Goal: Information Seeking & Learning: Learn about a topic

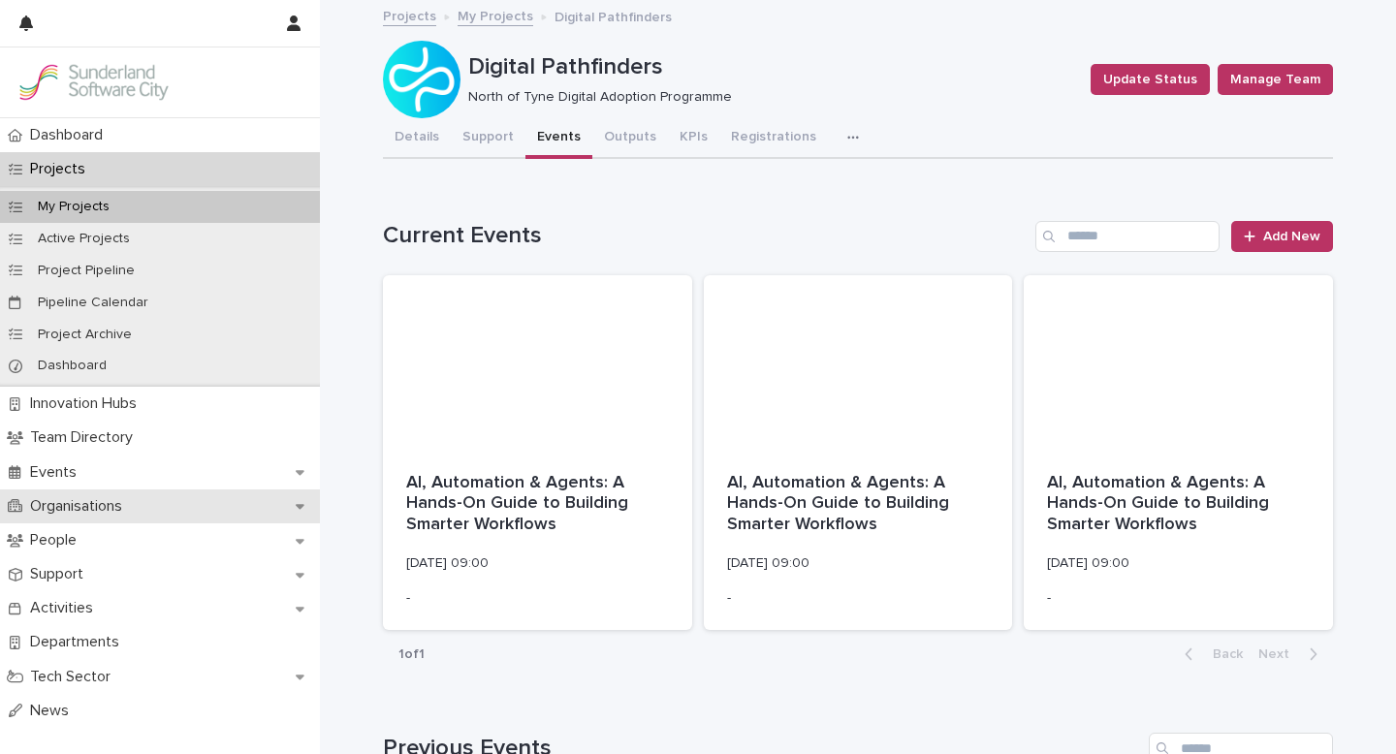
click at [100, 508] on p "Organisations" at bounding box center [79, 506] width 115 height 18
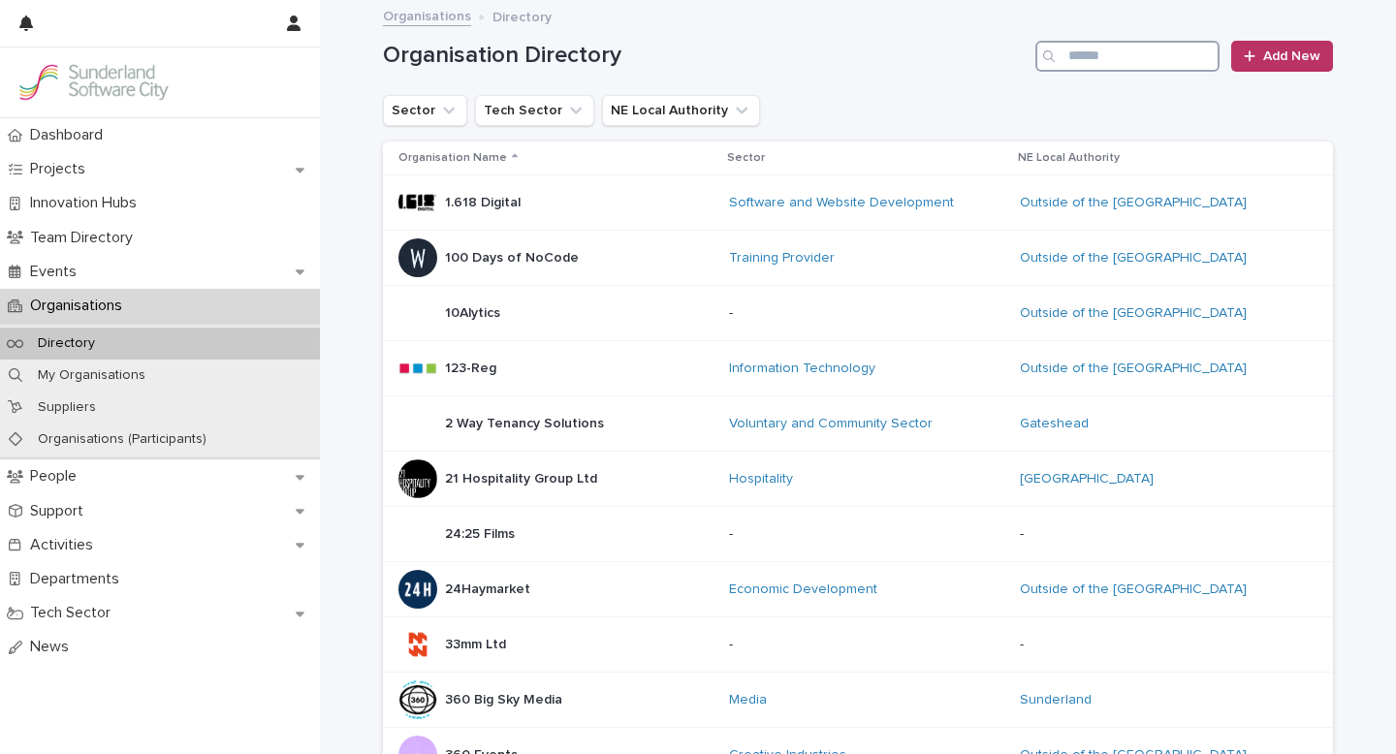
click at [1079, 58] on input "Search" at bounding box center [1127, 56] width 184 height 31
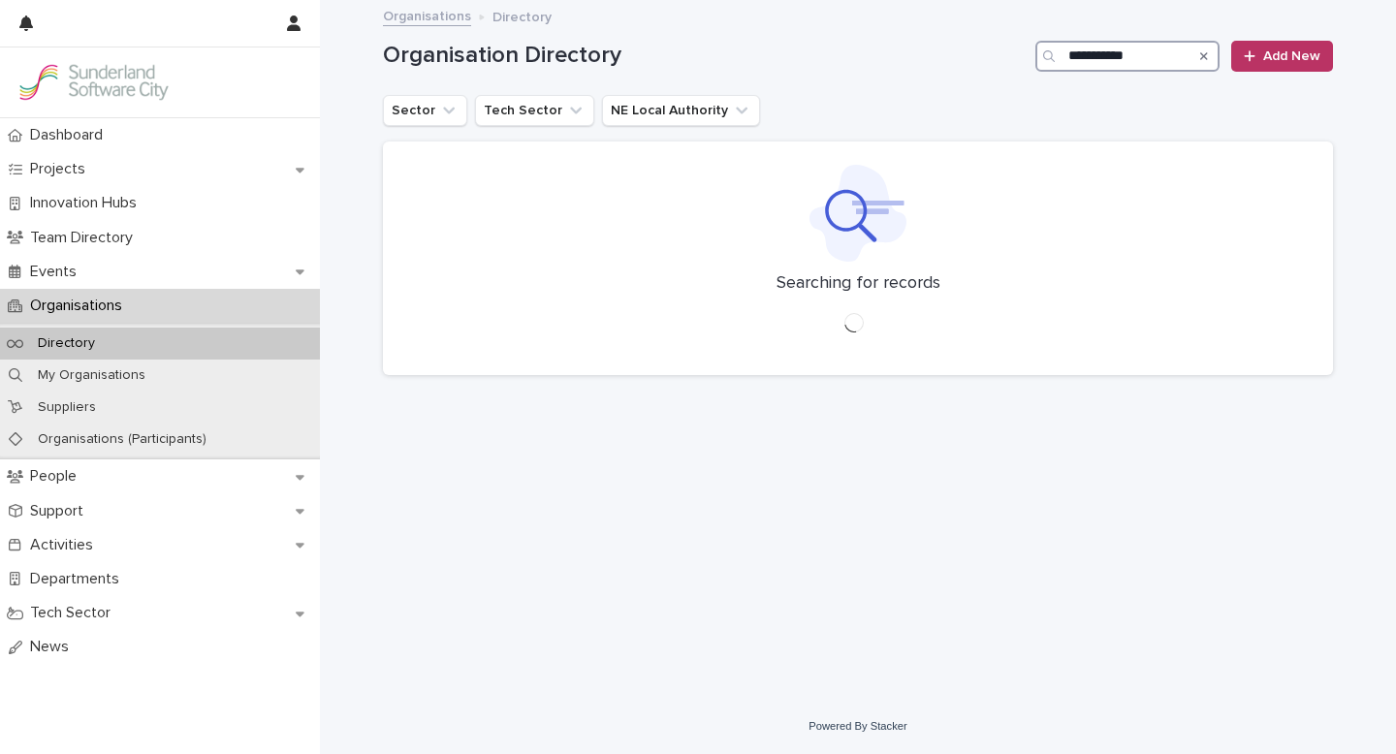
type input "**********"
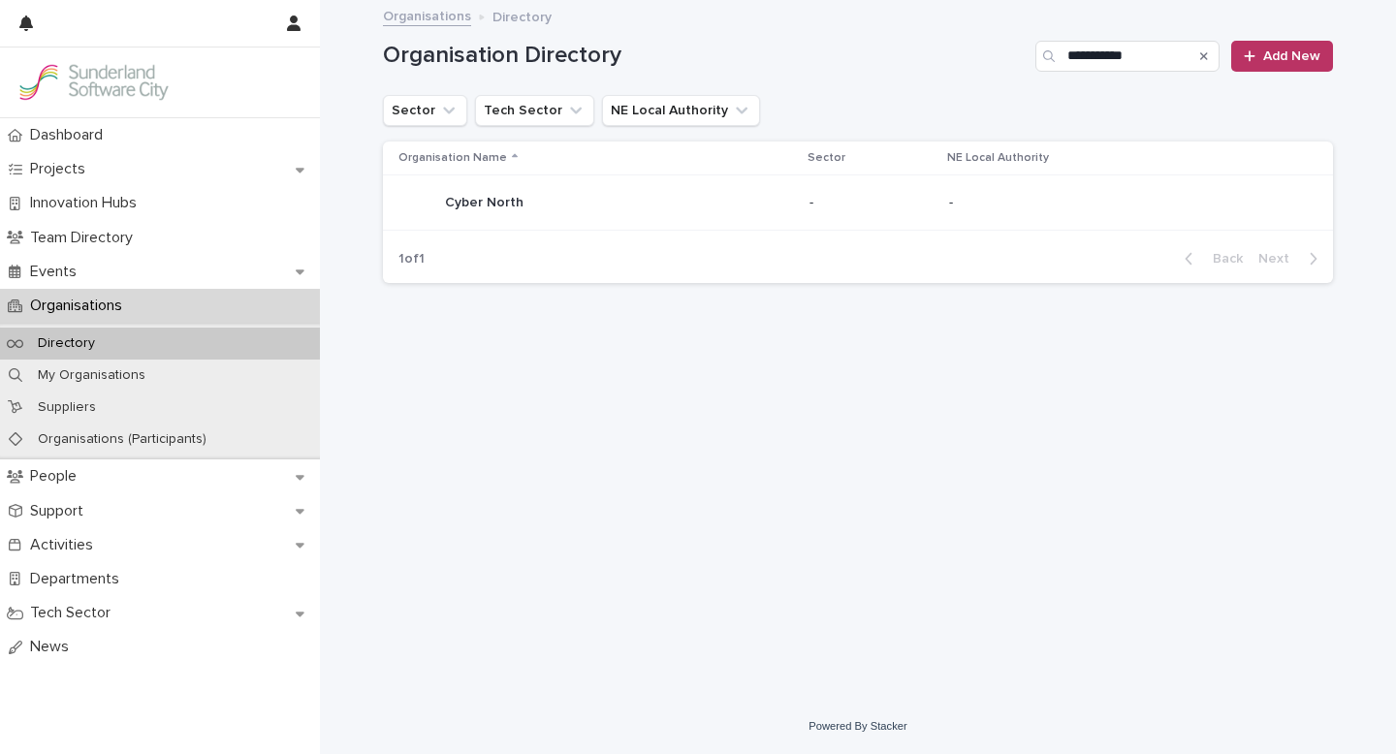
click at [697, 207] on div "Cyber [GEOGRAPHIC_DATA]" at bounding box center [595, 202] width 395 height 39
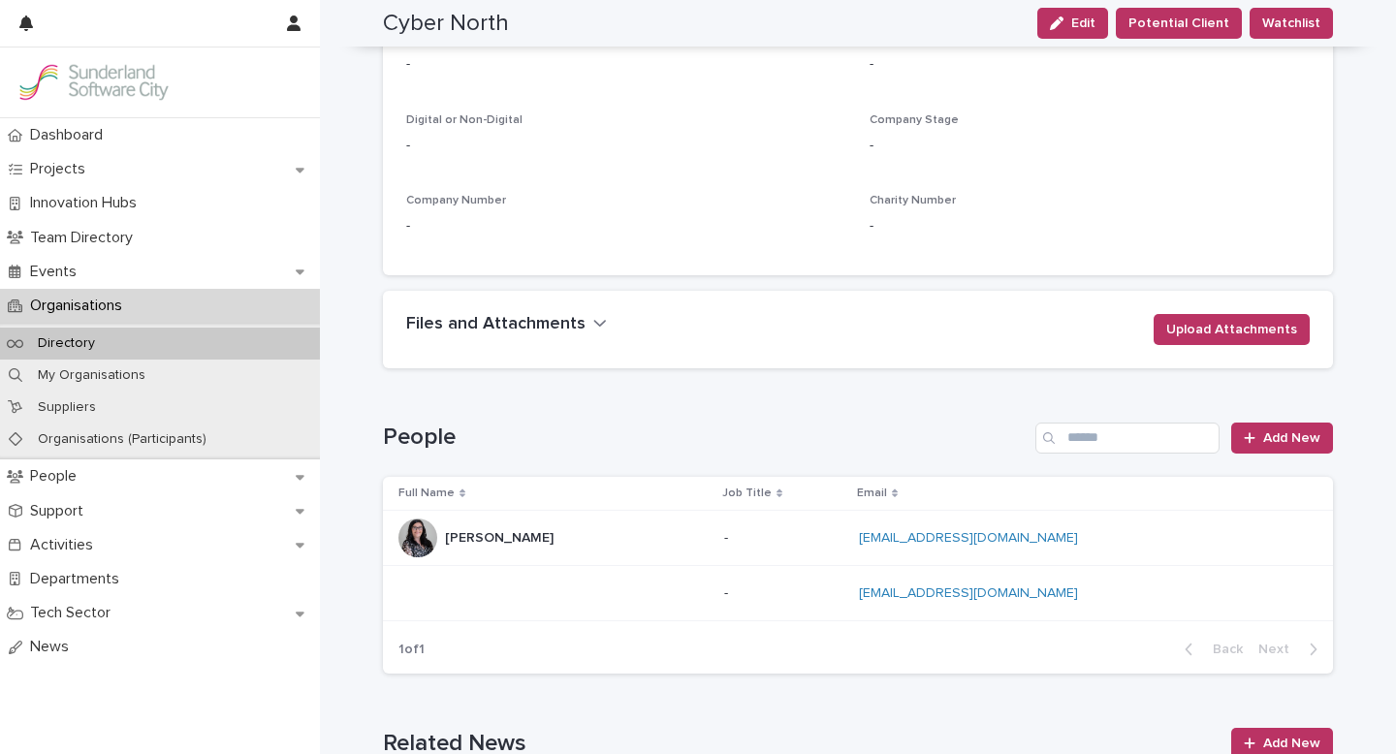
scroll to position [708, 0]
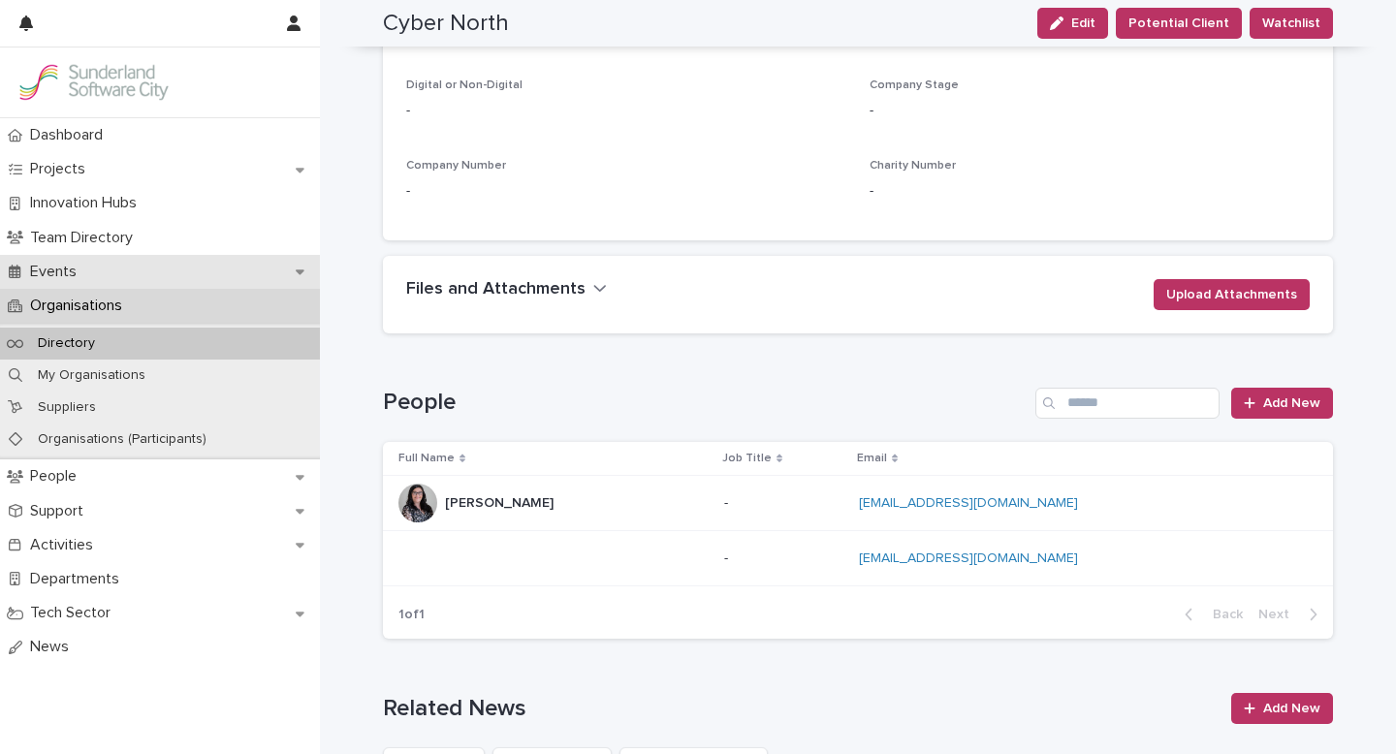
click at [55, 267] on p "Events" at bounding box center [57, 272] width 70 height 18
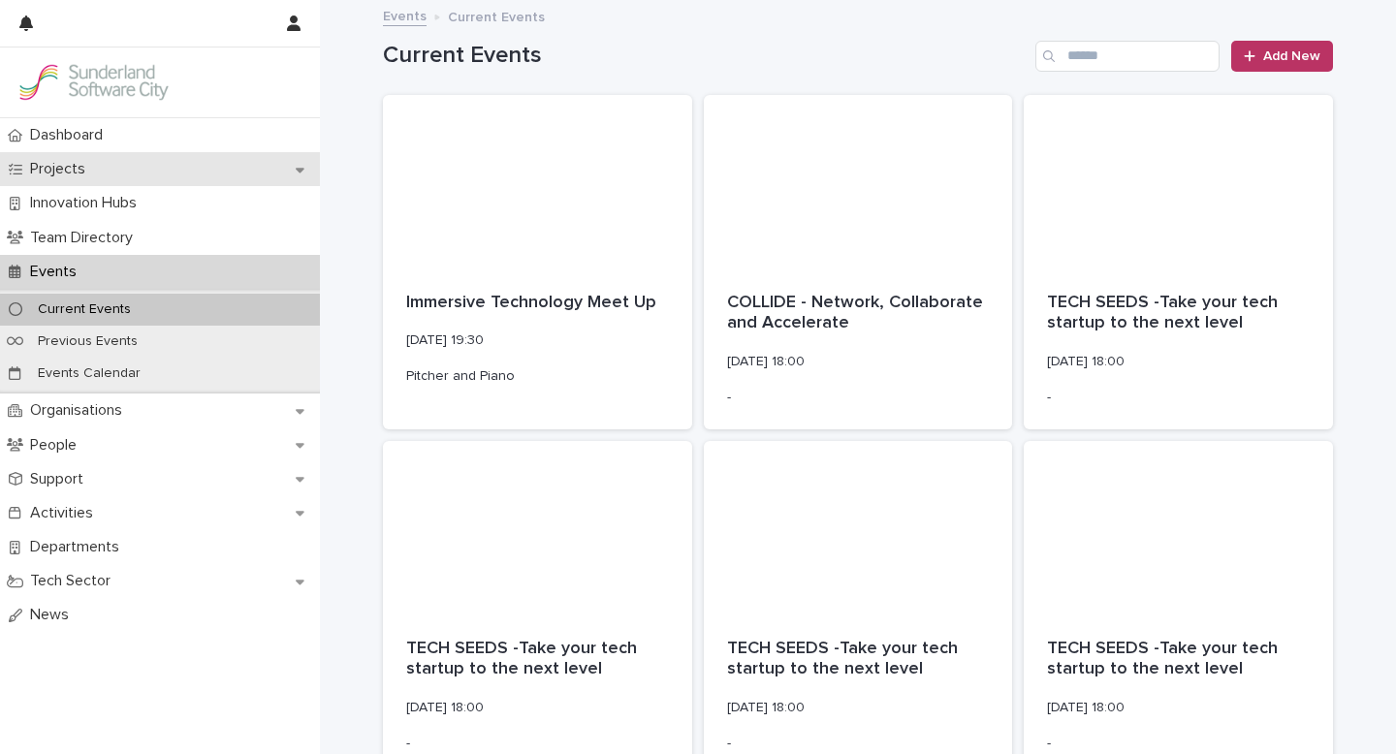
click at [60, 167] on p "Projects" at bounding box center [61, 169] width 79 height 18
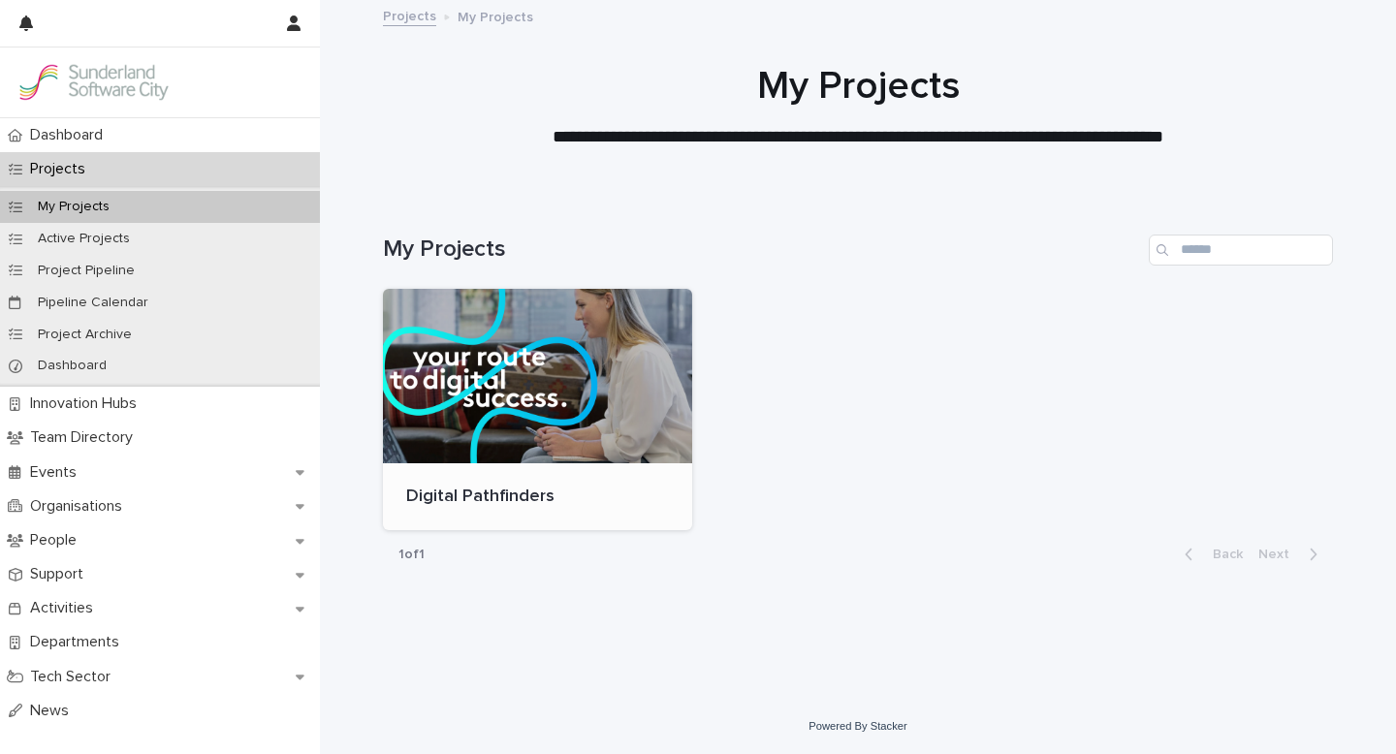
click at [567, 392] on div at bounding box center [537, 376] width 309 height 174
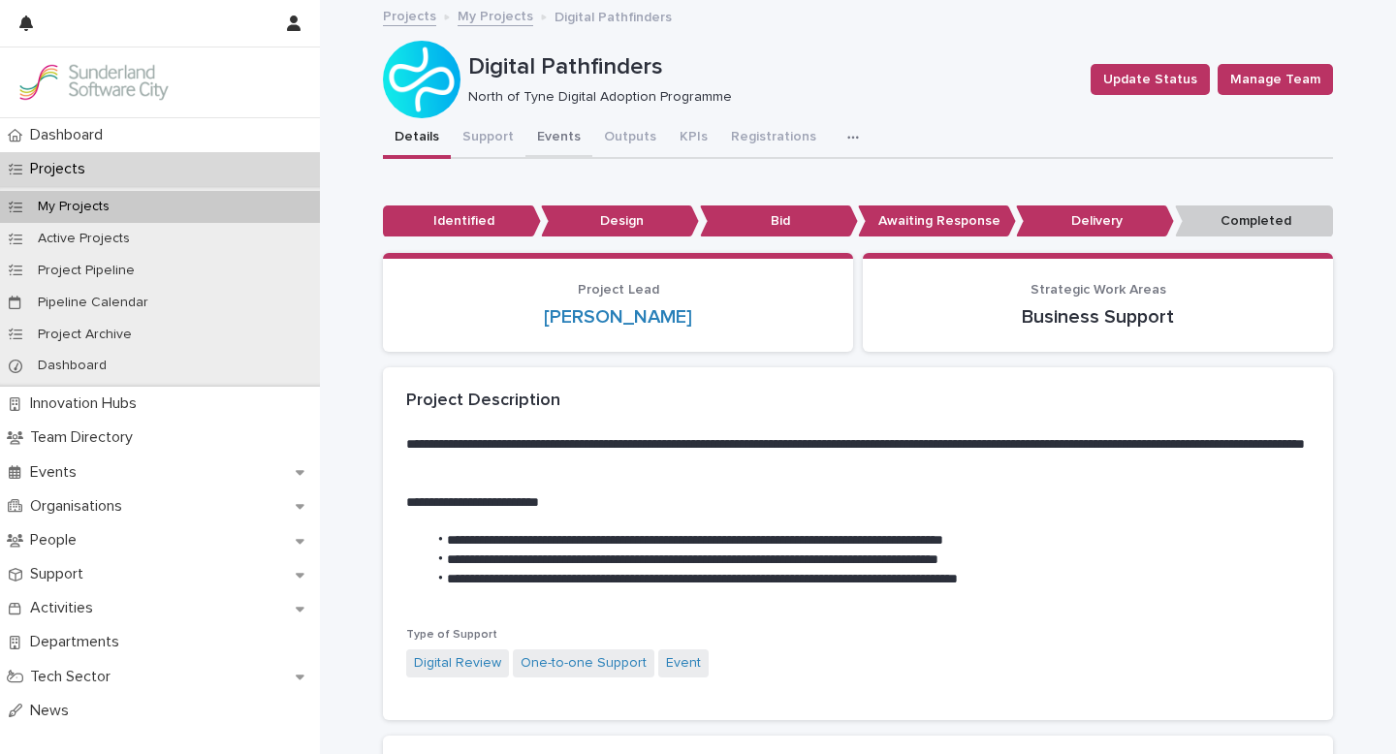
click at [555, 137] on button "Events" at bounding box center [558, 138] width 67 height 41
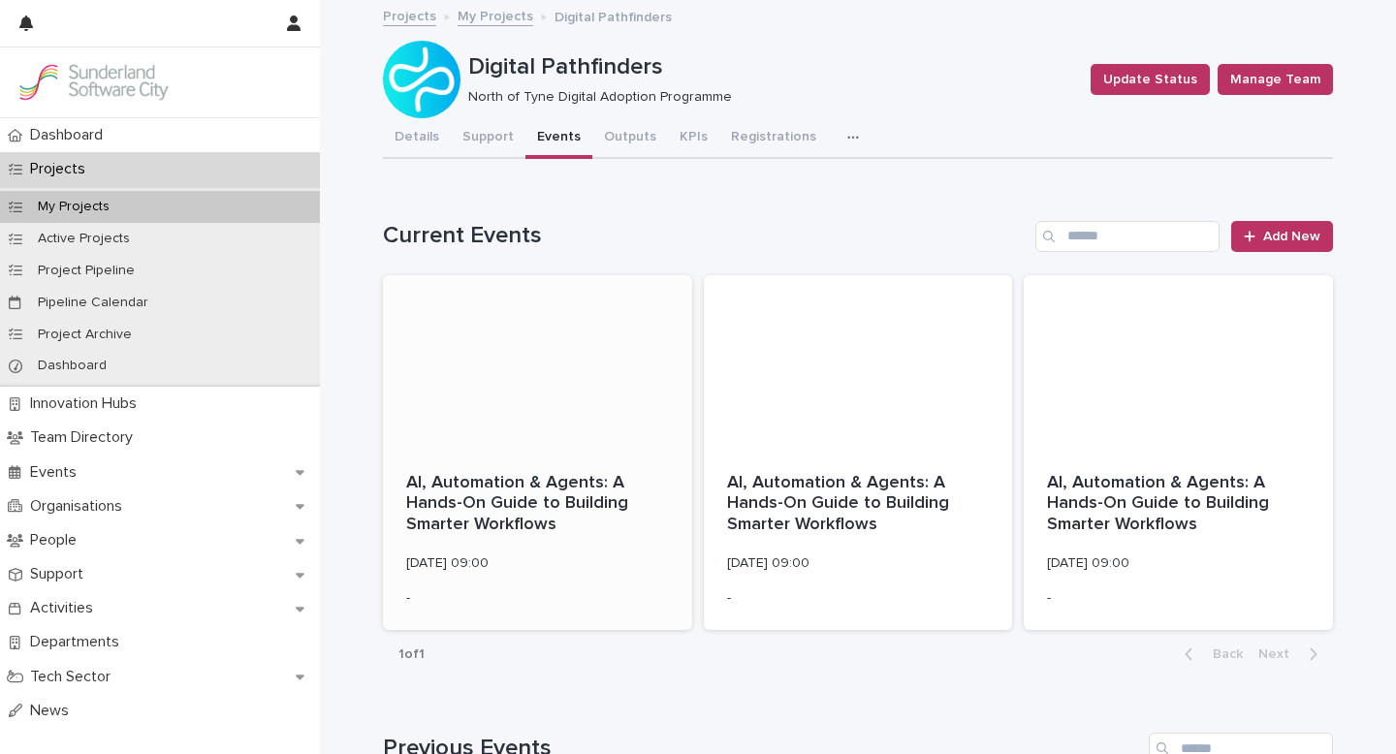
click at [533, 374] on div at bounding box center [537, 362] width 309 height 174
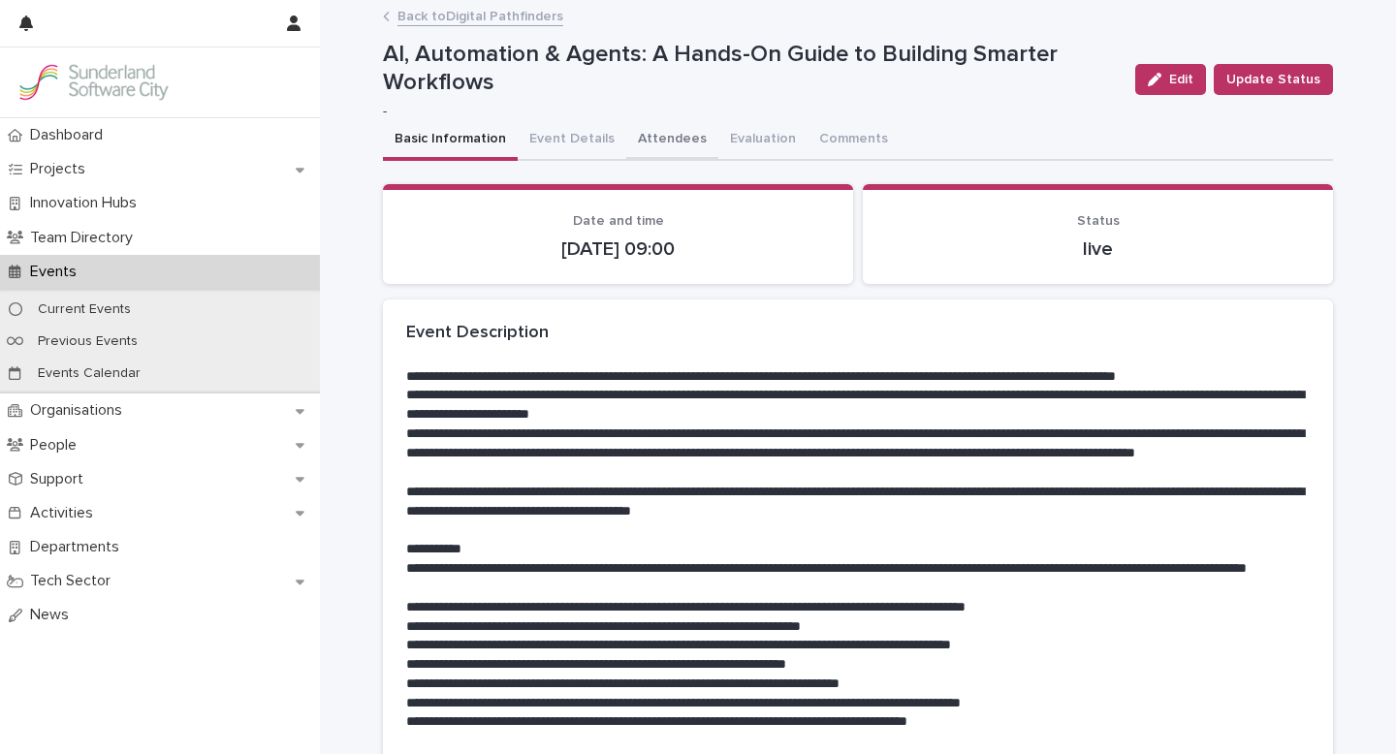
click at [645, 142] on button "Attendees" at bounding box center [672, 140] width 92 height 41
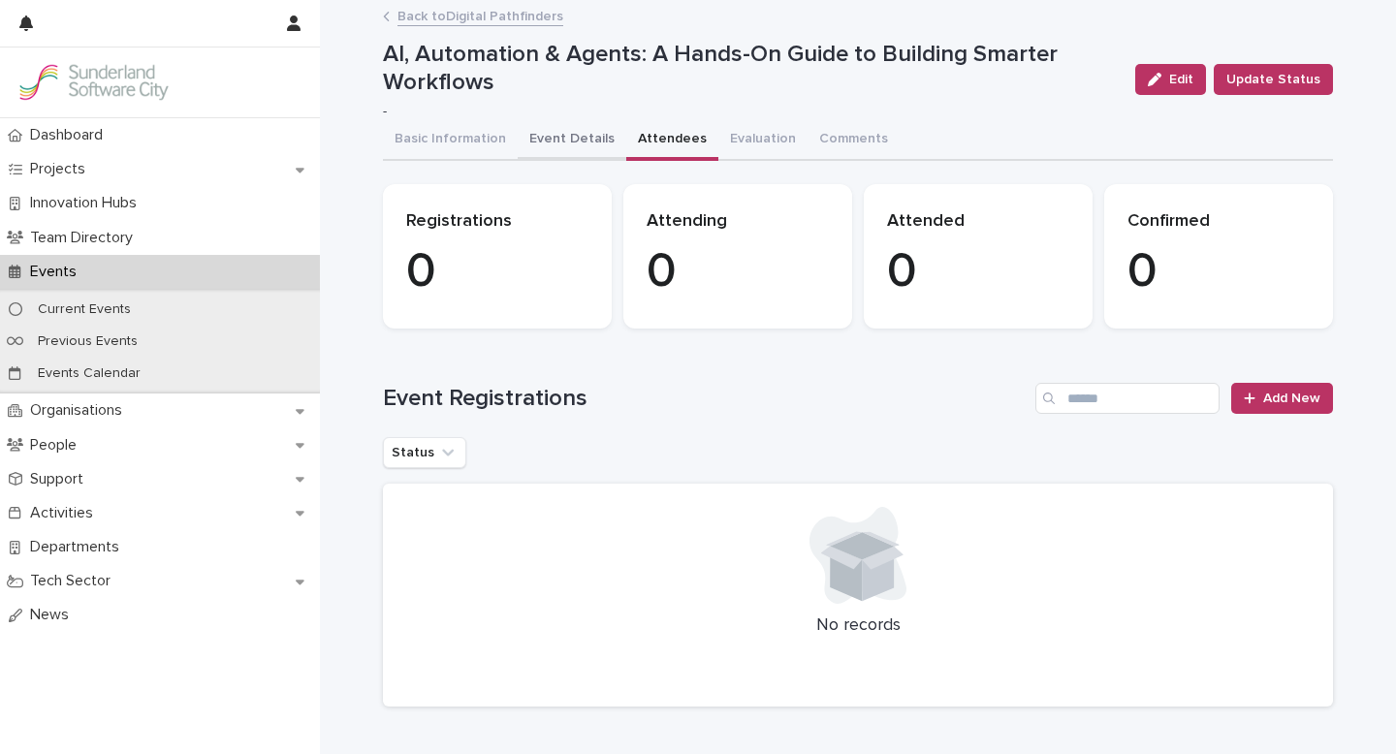
click at [552, 140] on button "Event Details" at bounding box center [572, 140] width 109 height 41
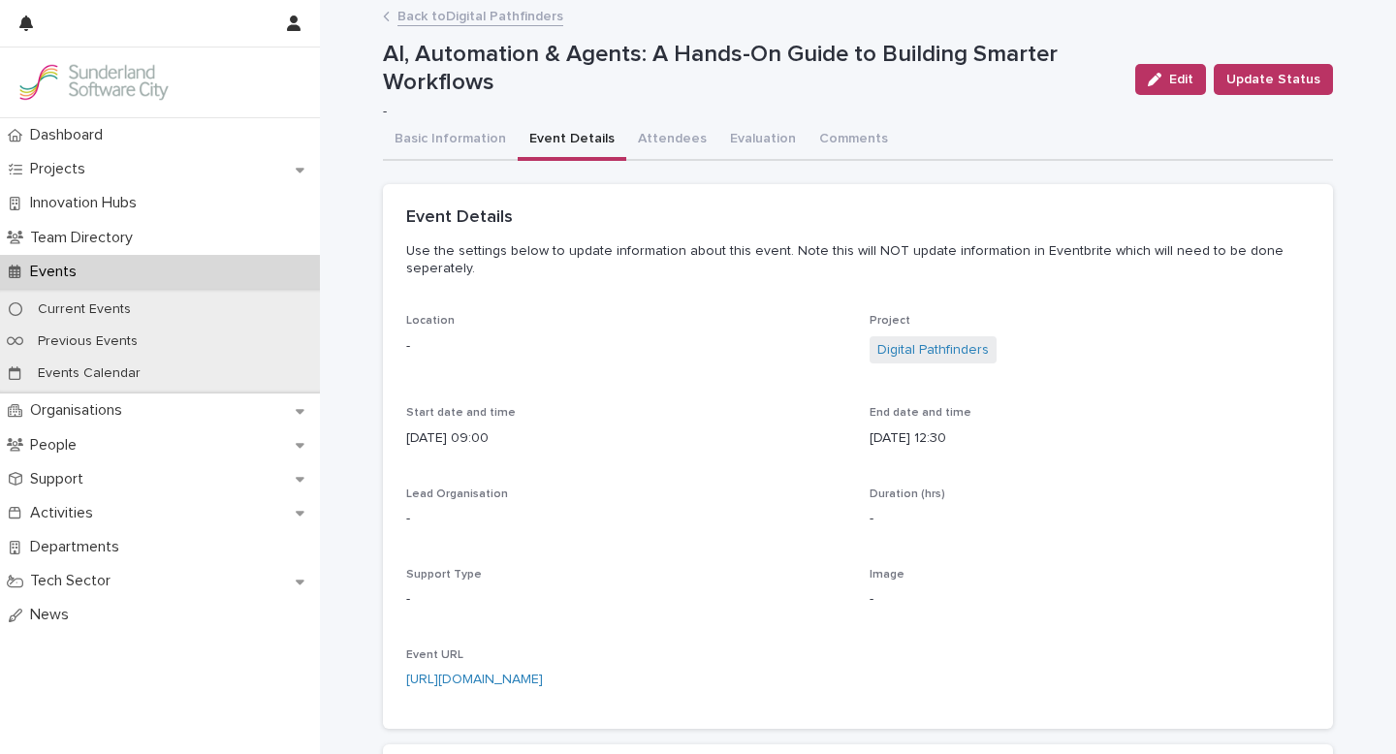
click at [470, 13] on link "Back to Digital Pathfinders" at bounding box center [480, 15] width 166 height 22
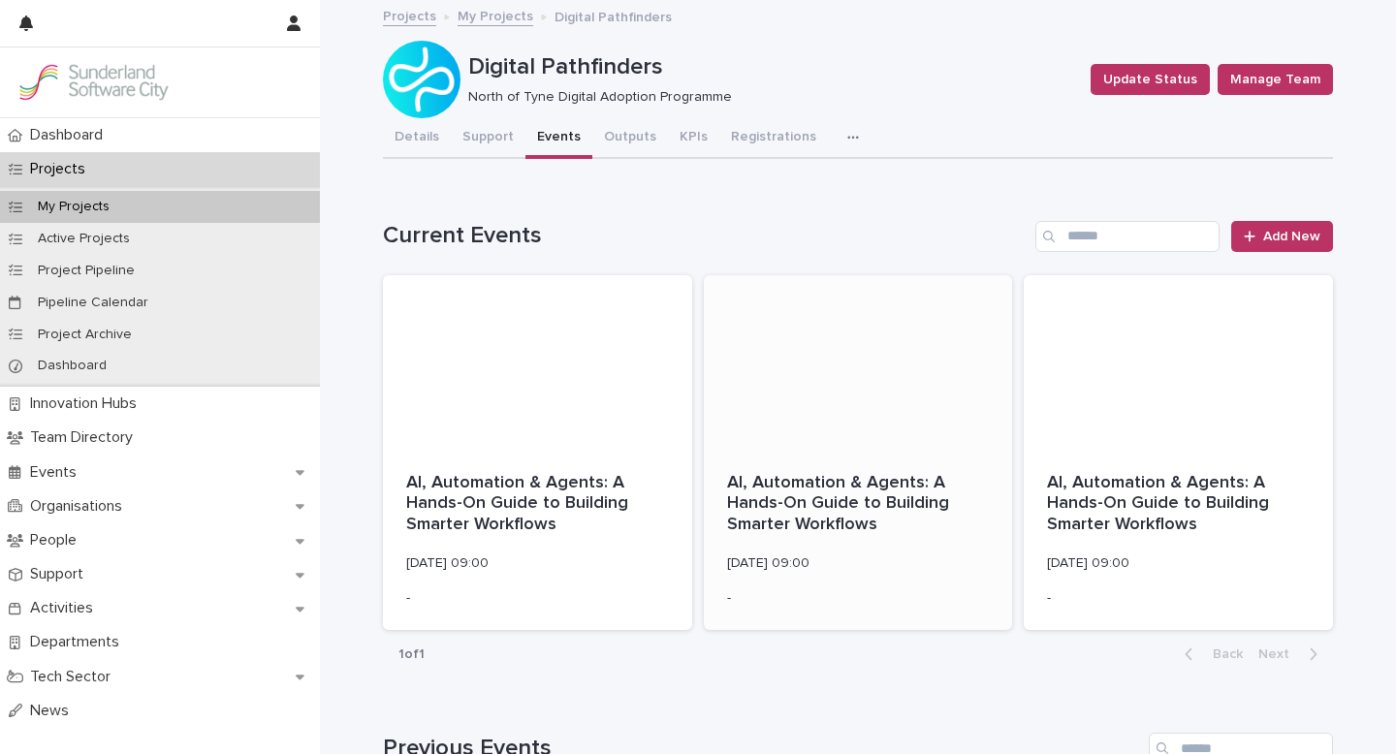
click at [881, 369] on div at bounding box center [858, 362] width 309 height 174
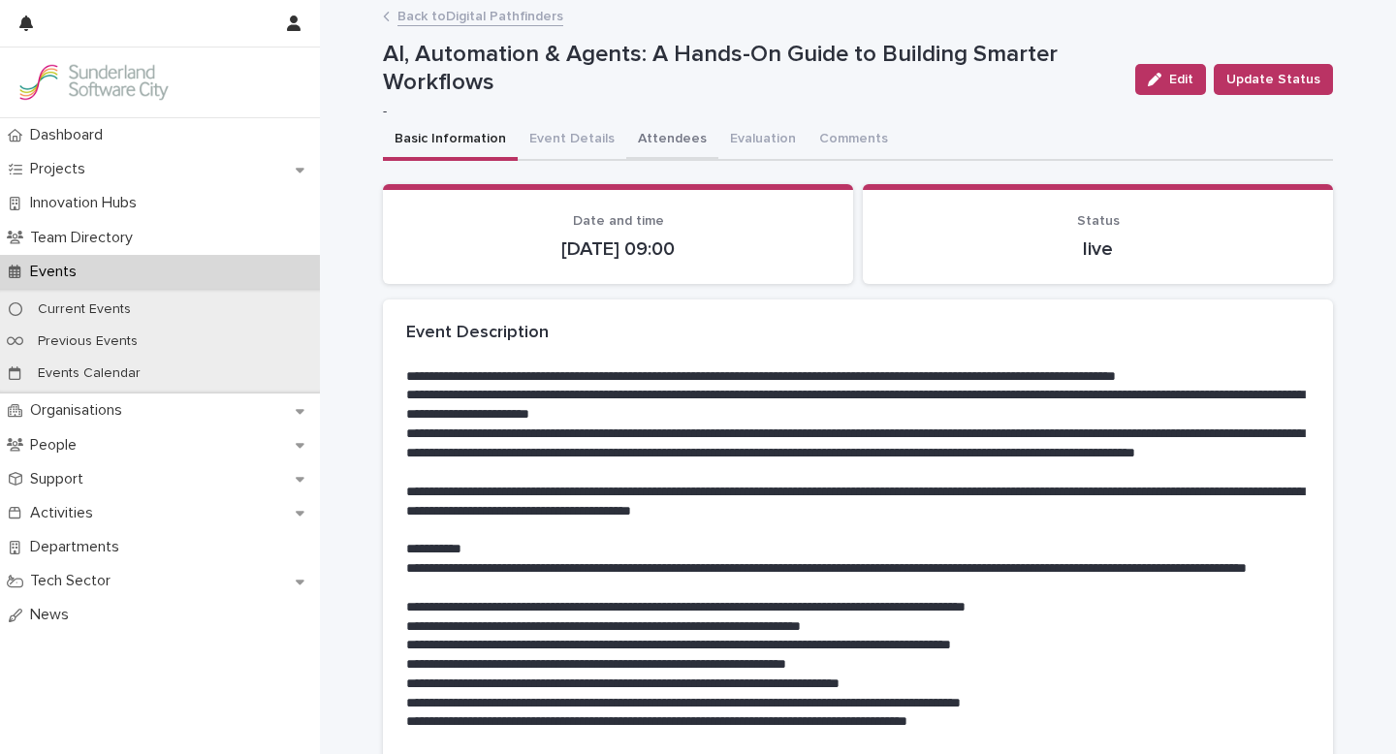
click at [652, 132] on button "Attendees" at bounding box center [672, 140] width 92 height 41
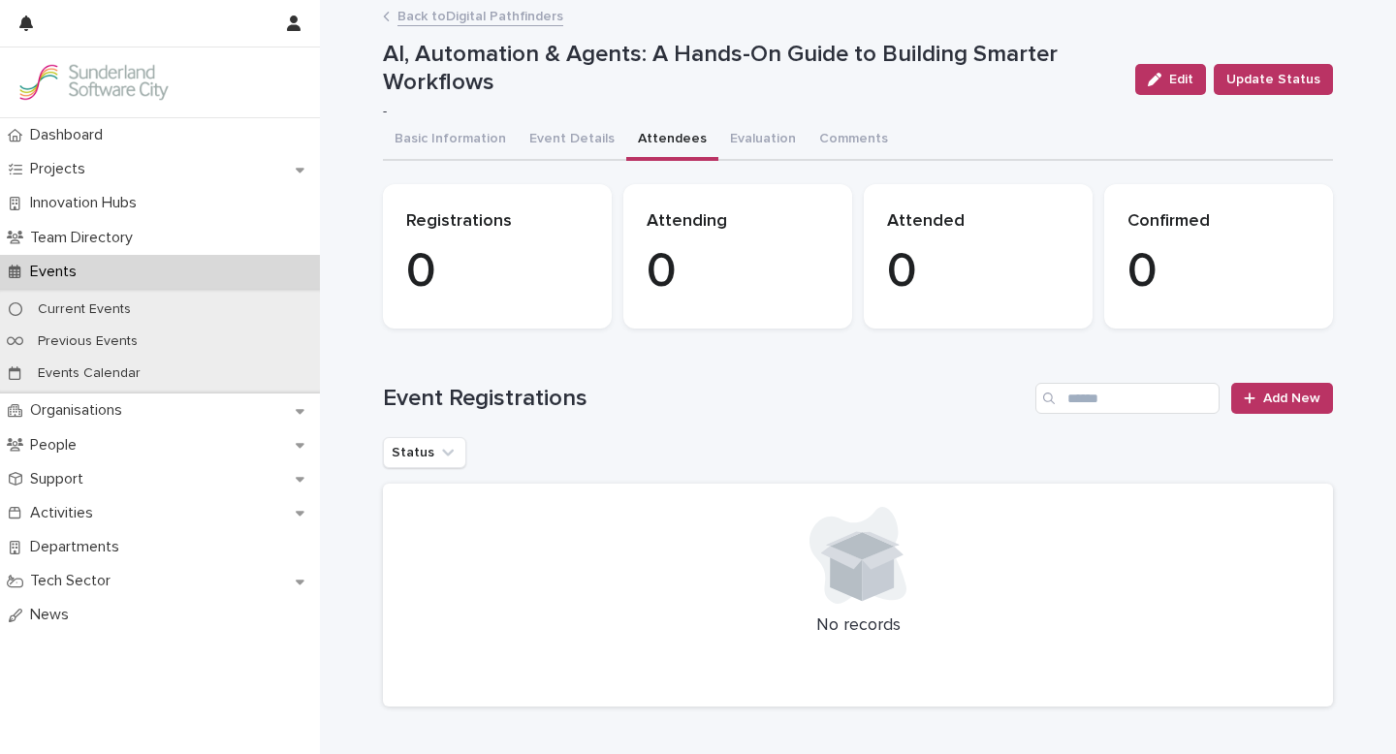
click at [487, 18] on link "Back to Digital Pathfinders" at bounding box center [480, 15] width 166 height 22
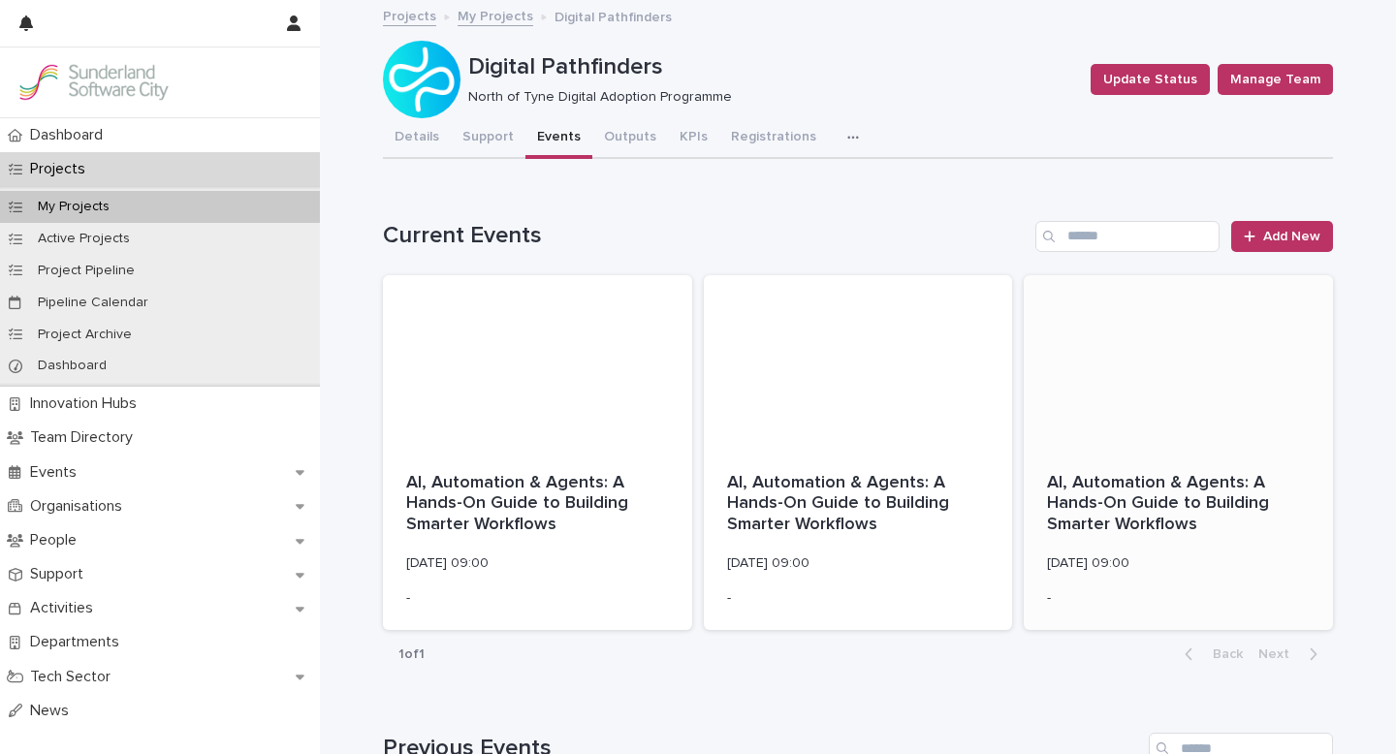
click at [1149, 365] on div at bounding box center [1177, 362] width 309 height 174
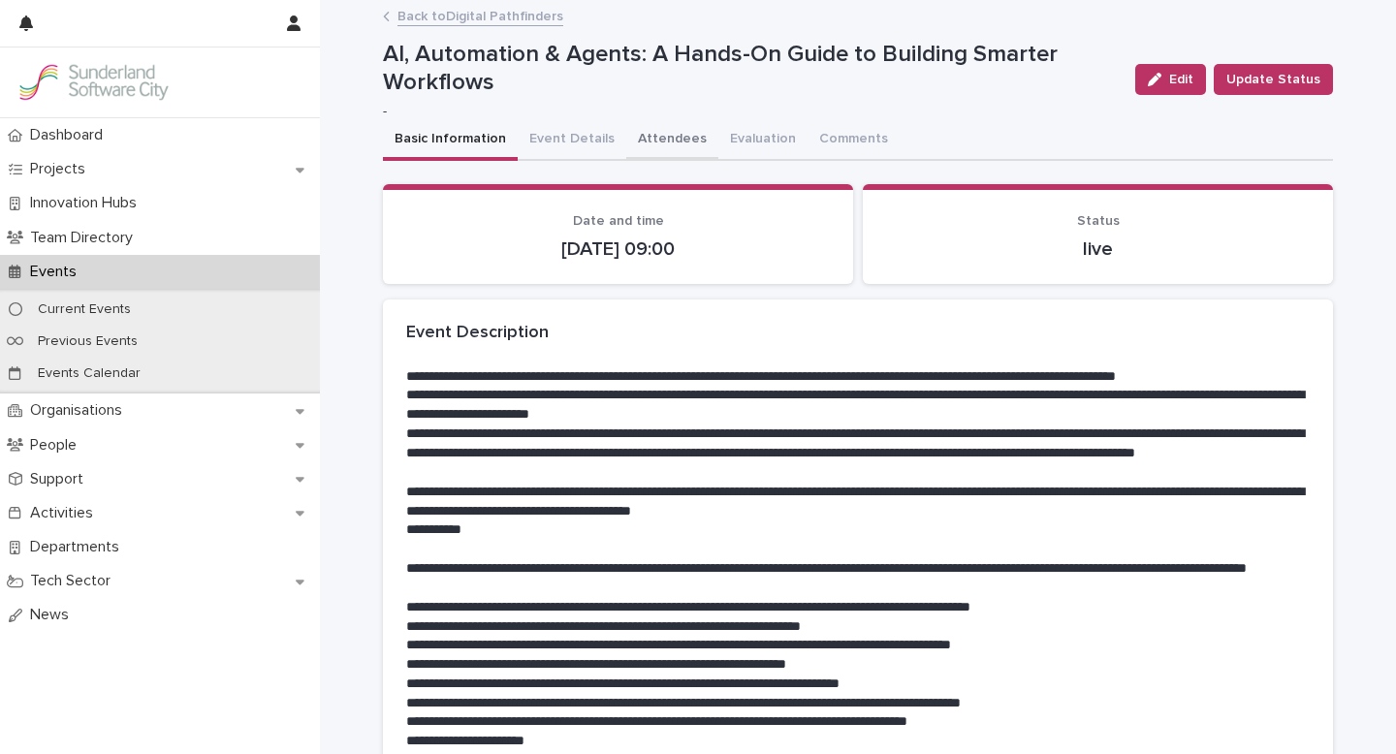
click at [648, 138] on button "Attendees" at bounding box center [672, 140] width 92 height 41
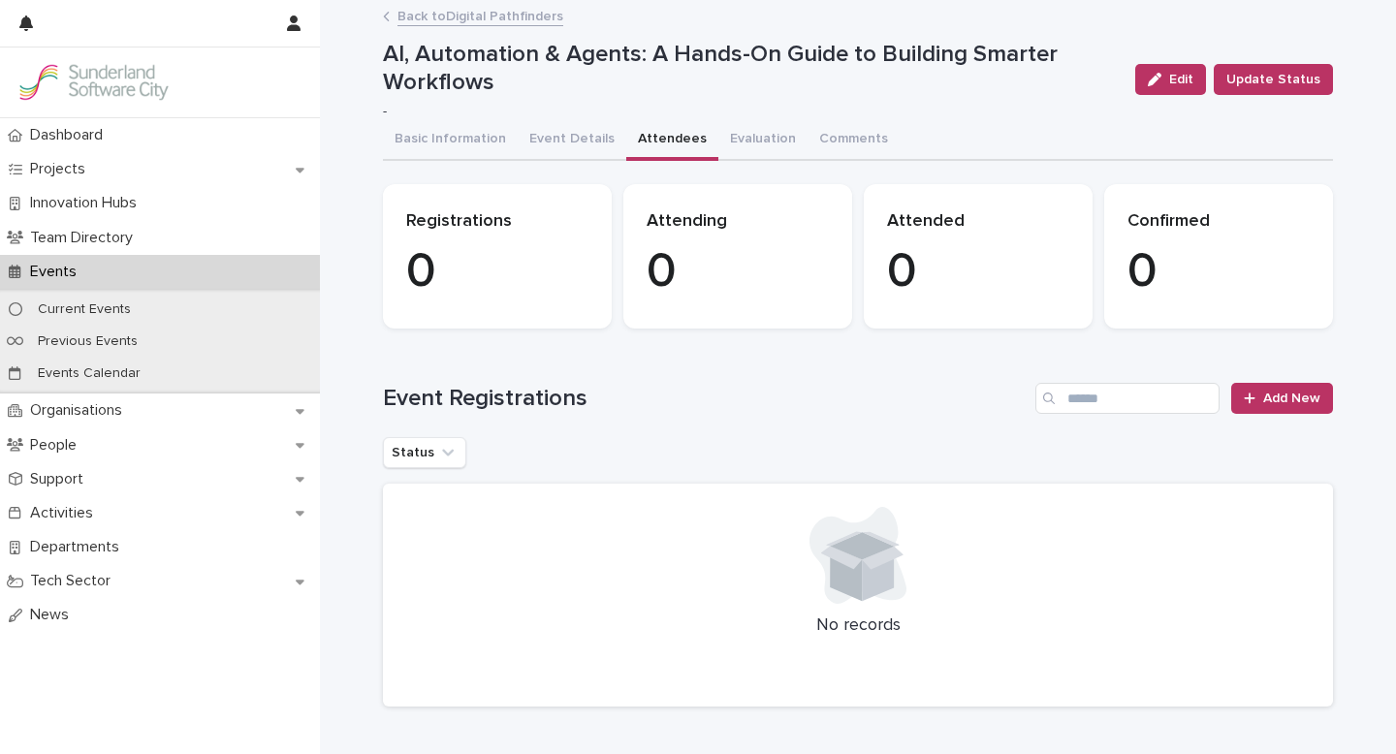
click at [471, 14] on link "Back to Digital Pathfinders" at bounding box center [480, 15] width 166 height 22
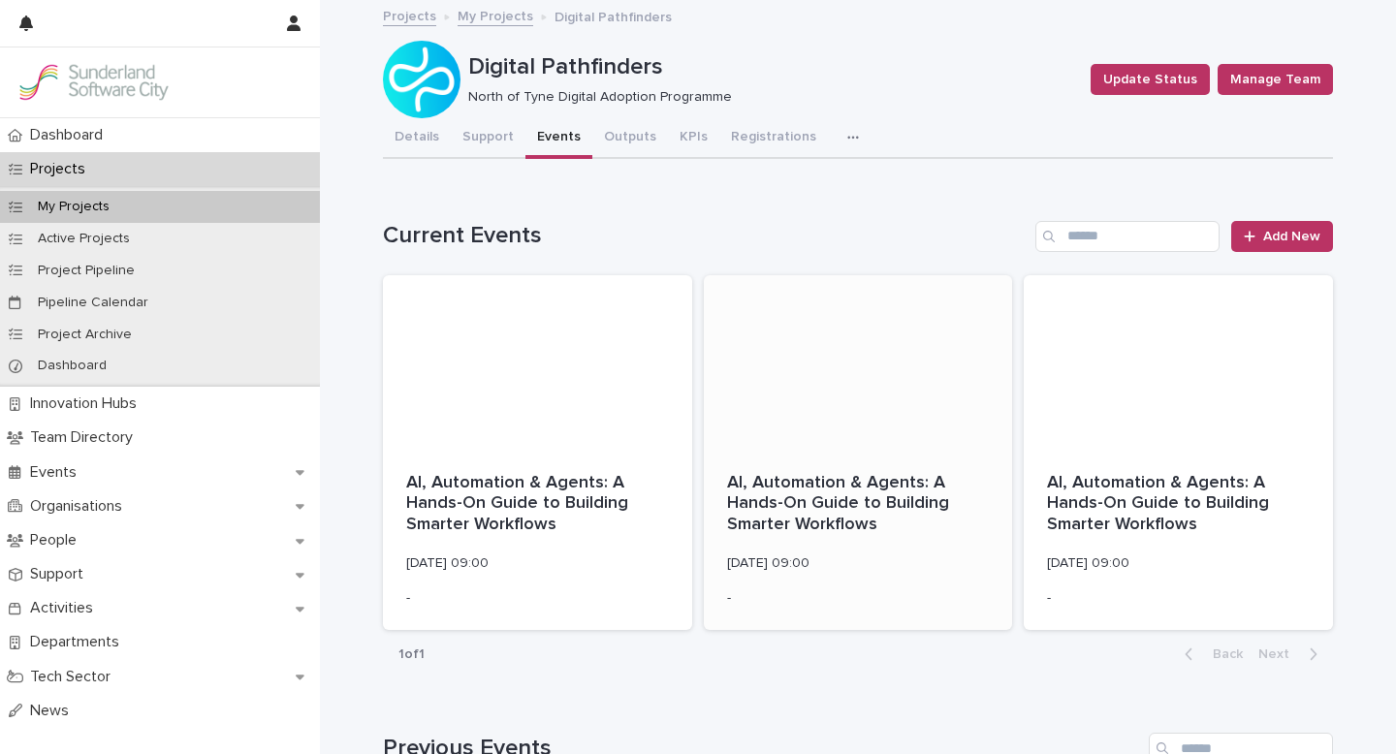
click at [846, 404] on div at bounding box center [858, 362] width 309 height 174
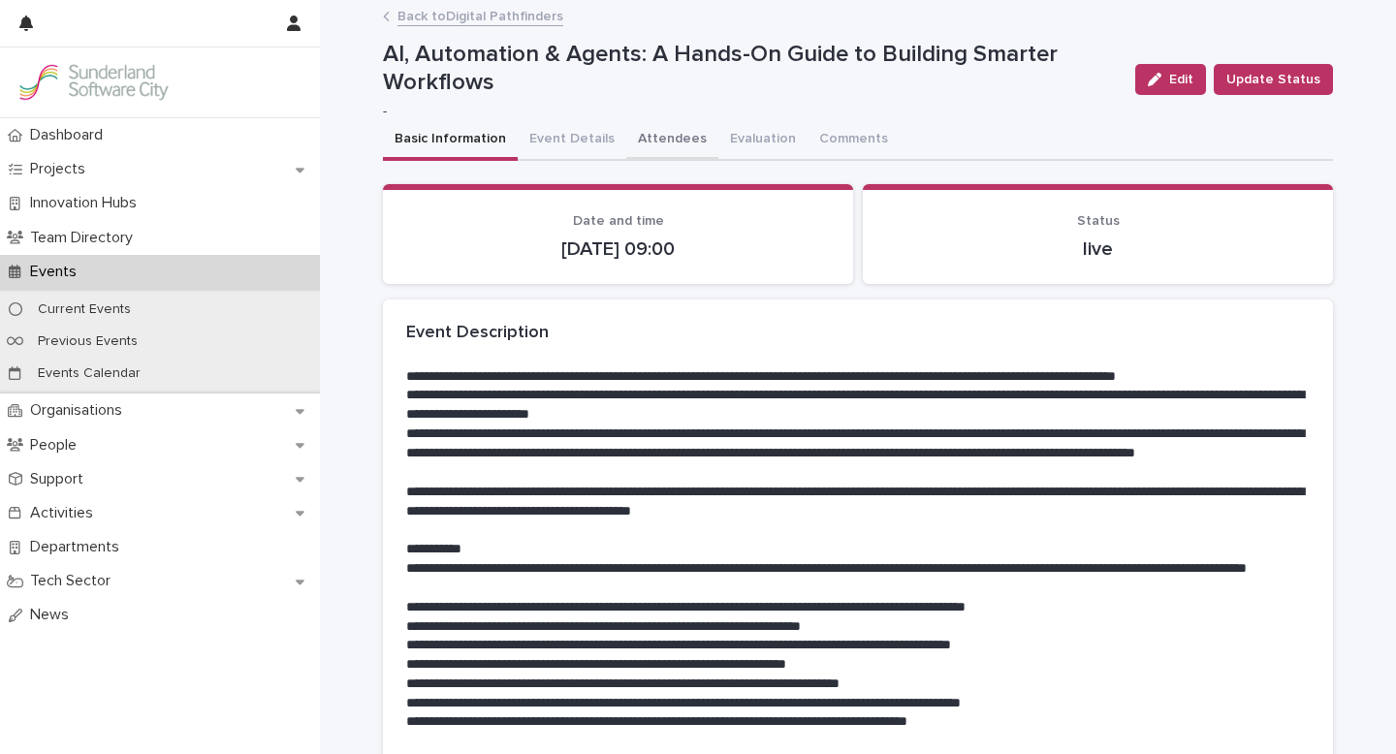
click at [656, 138] on button "Attendees" at bounding box center [672, 140] width 92 height 41
